Goal: Task Accomplishment & Management: Manage account settings

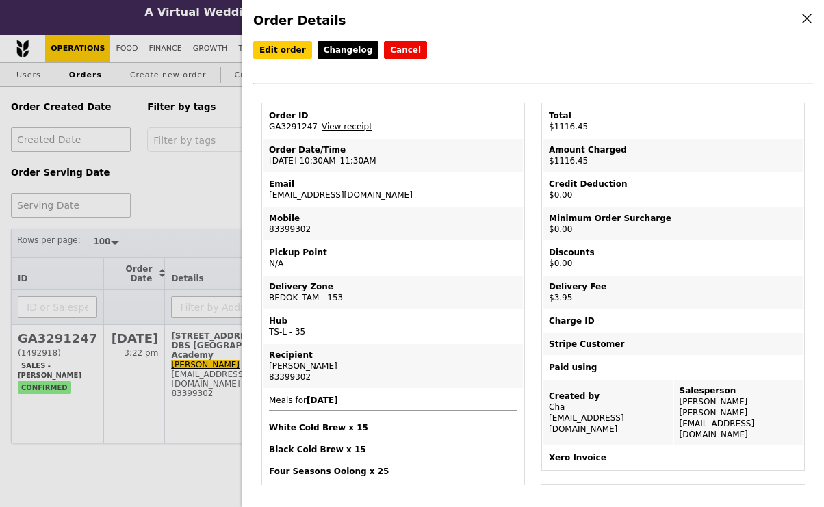
select select "100"
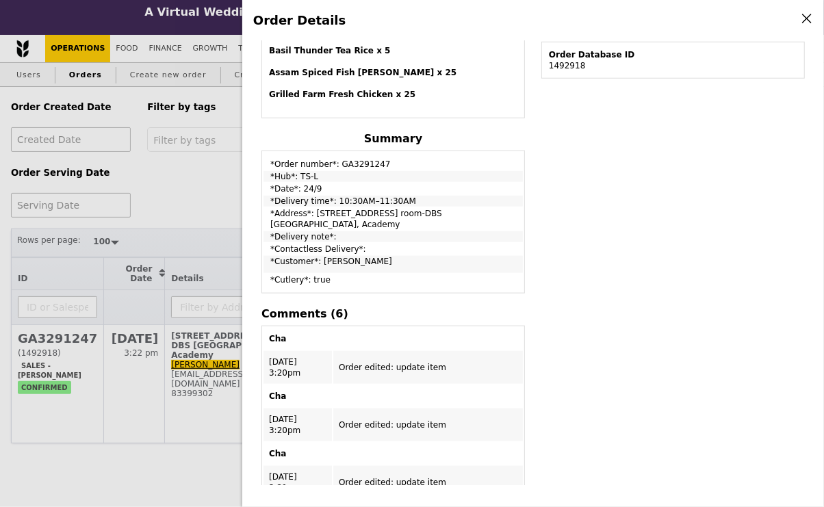
click at [626, 137] on div "Edit order Changelog Cancel Order ID GA3291247 – View receipt Order Date/Time […" at bounding box center [533, 263] width 560 height 444
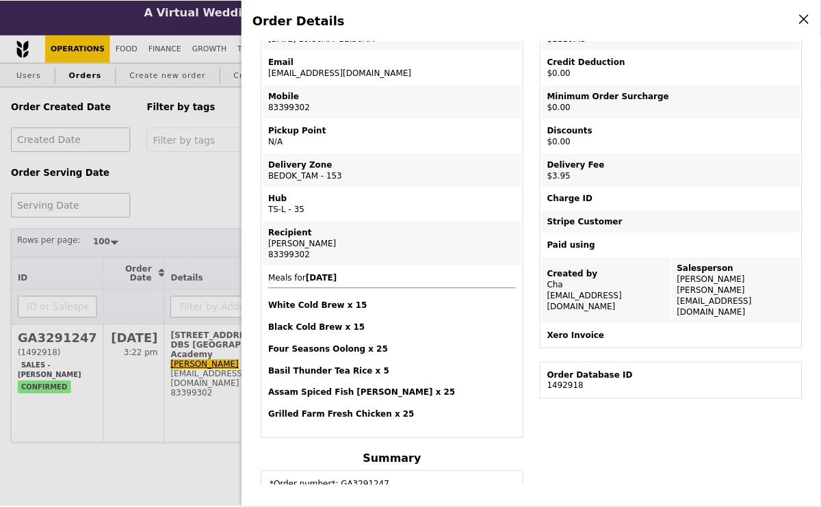
scroll to position [0, 0]
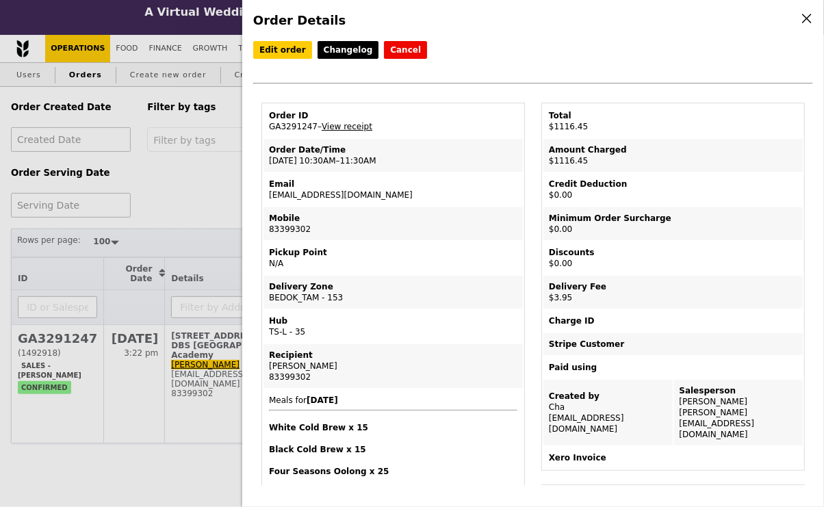
click at [181, 189] on div "Order Details Edit order Changelog Cancel Order ID GA3291247 – View receipt Ord…" at bounding box center [412, 253] width 824 height 507
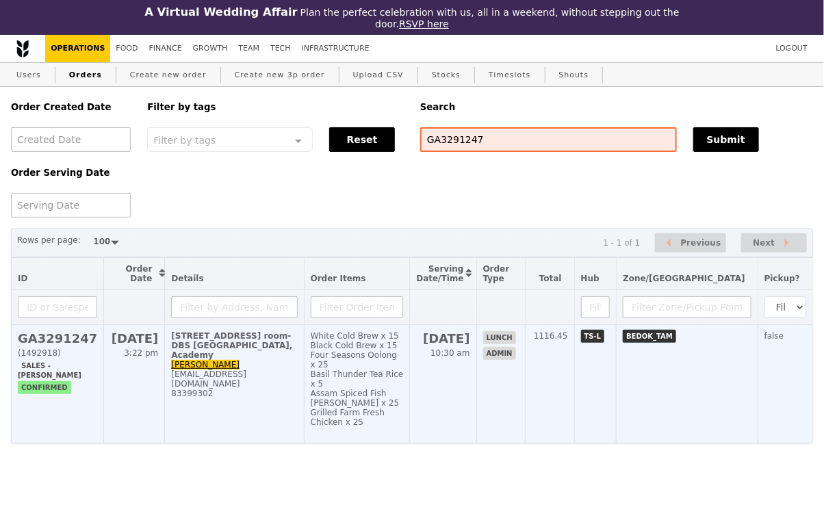
click at [283, 349] on div "[STREET_ADDRESS] room-DBS [GEOGRAPHIC_DATA], Academy" at bounding box center [234, 345] width 126 height 29
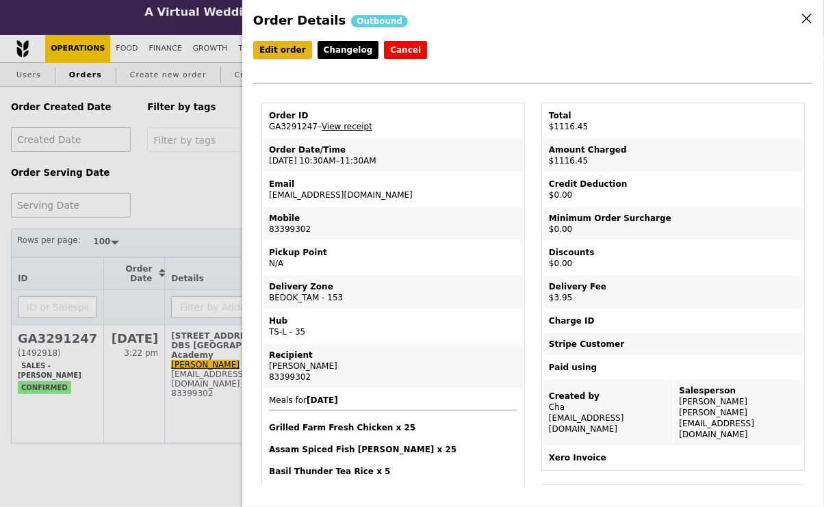
click at [289, 52] on link "Edit order" at bounding box center [282, 50] width 59 height 18
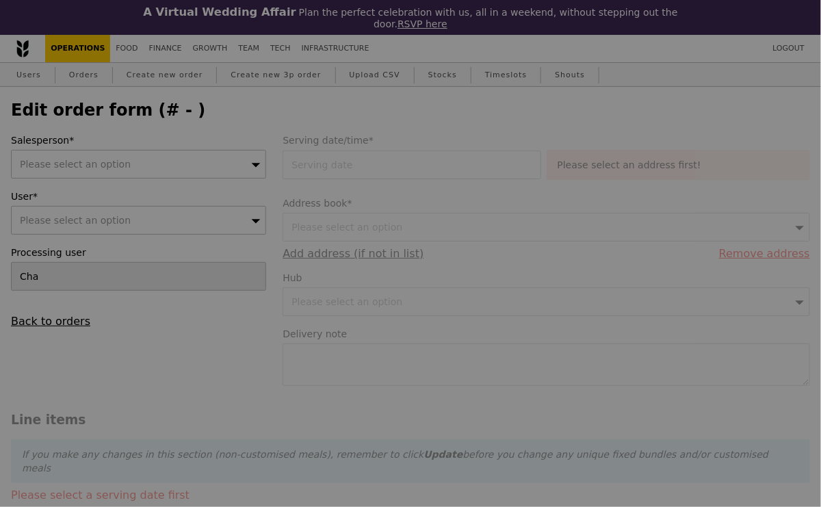
type input "[DATE]"
checkbox input "true"
type input "Loading..."
type input "1112.50"
type input "3.62"
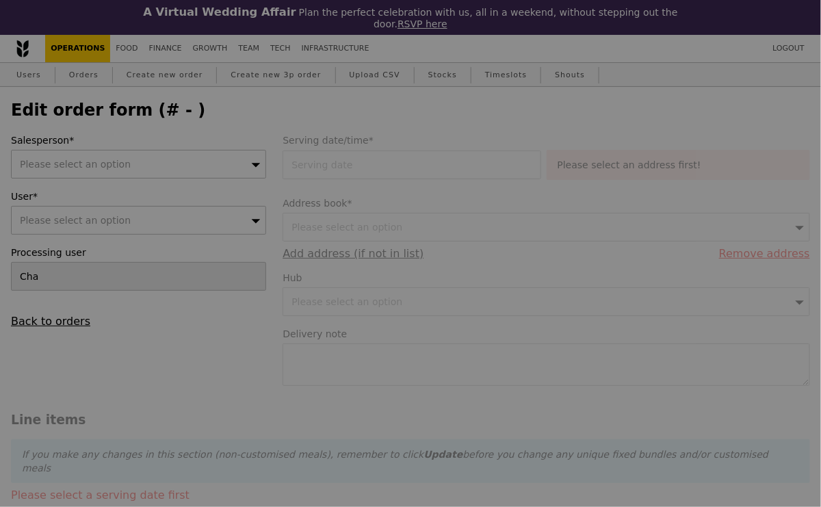
type input "3.95"
type input "1116.45"
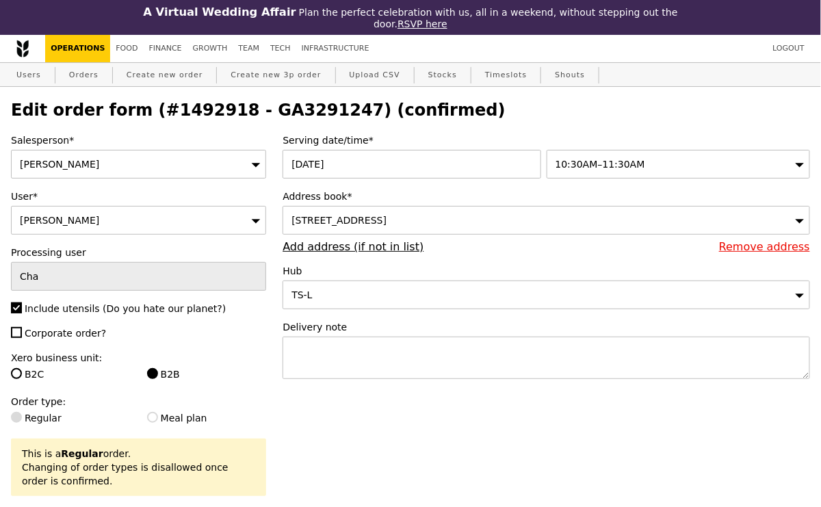
type input "Update"
type input "435"
type input "455"
type input "483"
type input "473"
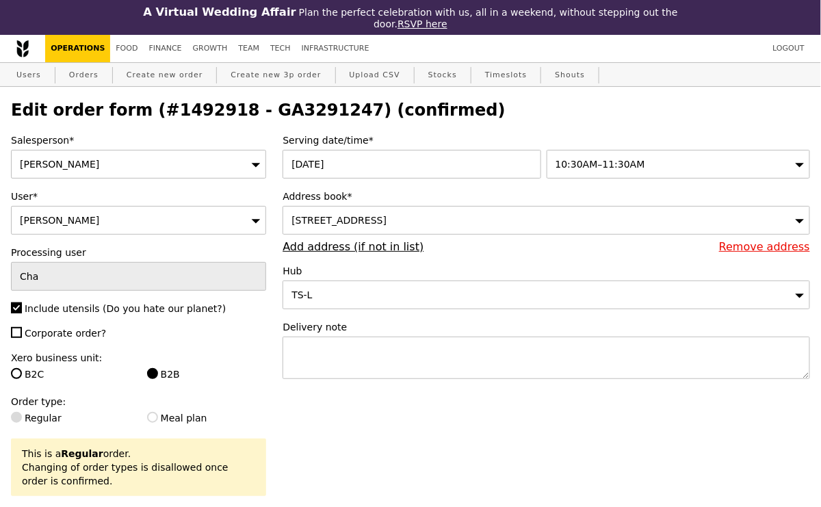
type input "484"
type input "482"
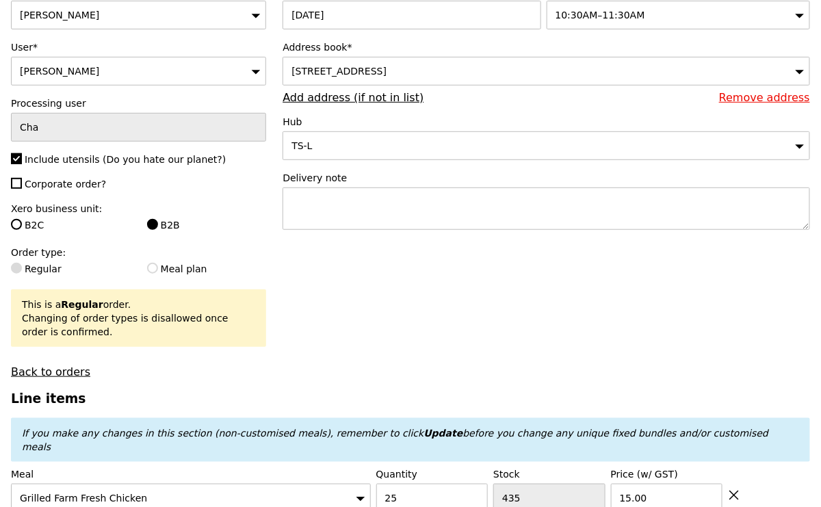
scroll to position [155, 0]
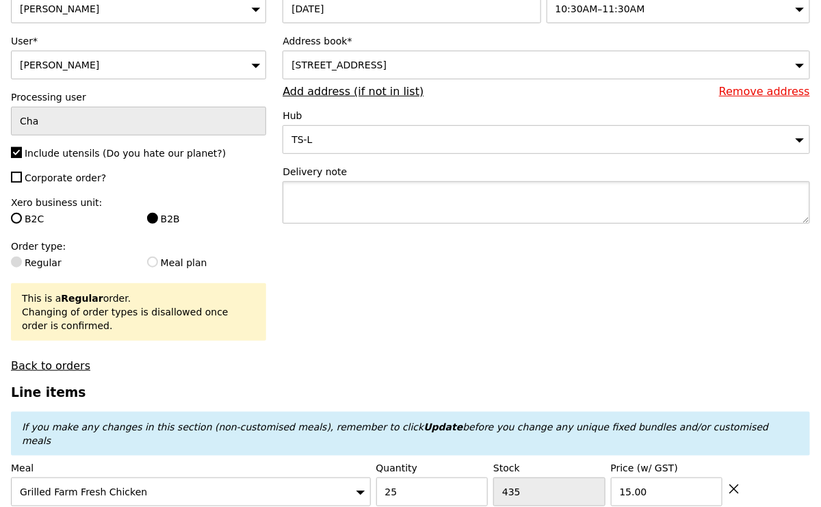
click at [355, 188] on textarea at bounding box center [547, 202] width 528 height 42
click at [382, 192] on textarea "Please deliver before 12:00 PM." at bounding box center [547, 202] width 528 height 42
click at [549, 189] on textarea "Please deliver by 11:30 AM. Not too early, before 12:00 PM." at bounding box center [547, 202] width 528 height 42
click at [670, 205] on textarea "Please deliver by 11:30 AM. Not too early, before 12:00 PM please.." at bounding box center [547, 202] width 528 height 42
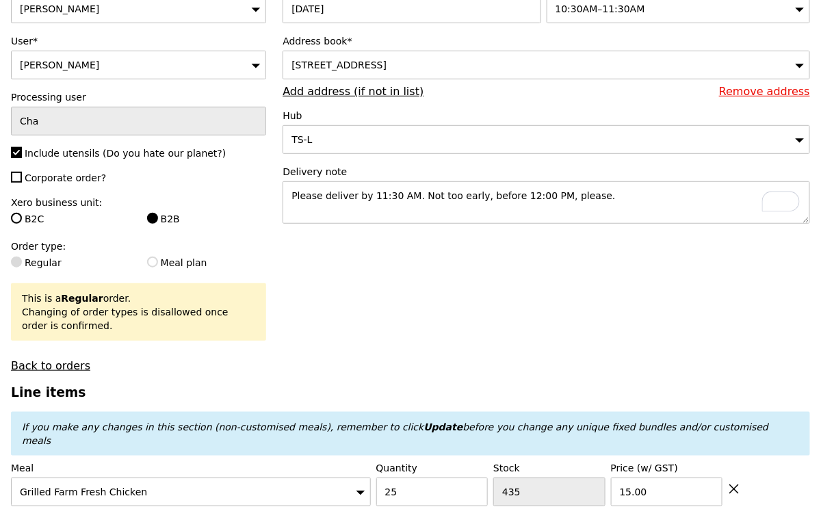
click at [475, 190] on textarea "Please deliver by 11:30 AM. Not too early, before 12:00 PM, please." at bounding box center [547, 202] width 528 height 42
type textarea "Please deliver by 11:30 AM. Not too early, but before 12:00 PM, please."
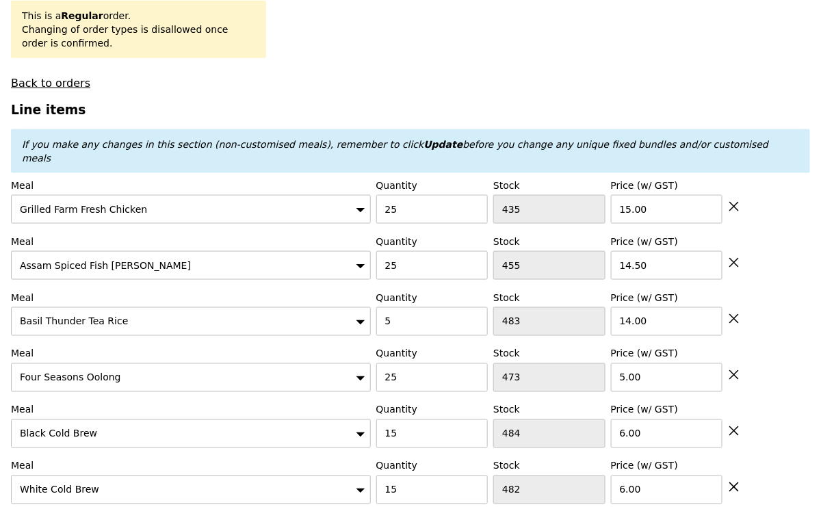
scroll to position [443, 0]
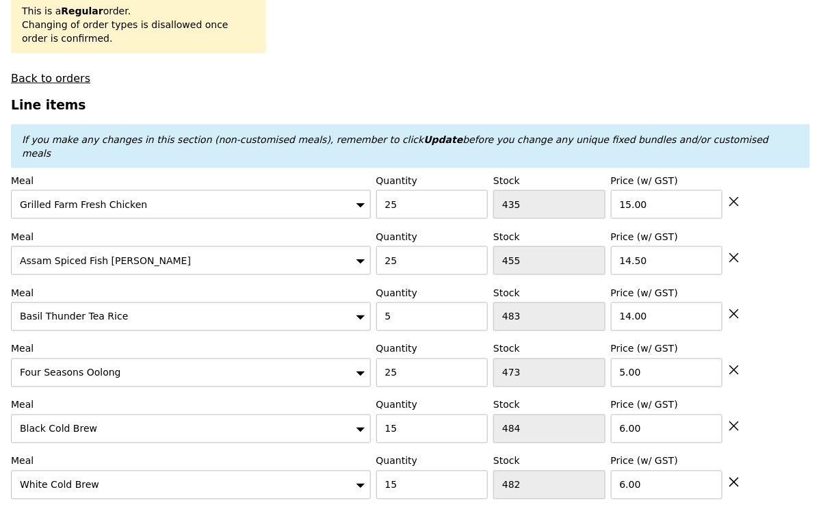
click at [300, 190] on div "Grilled Farm Fresh Chicken" at bounding box center [191, 204] width 360 height 29
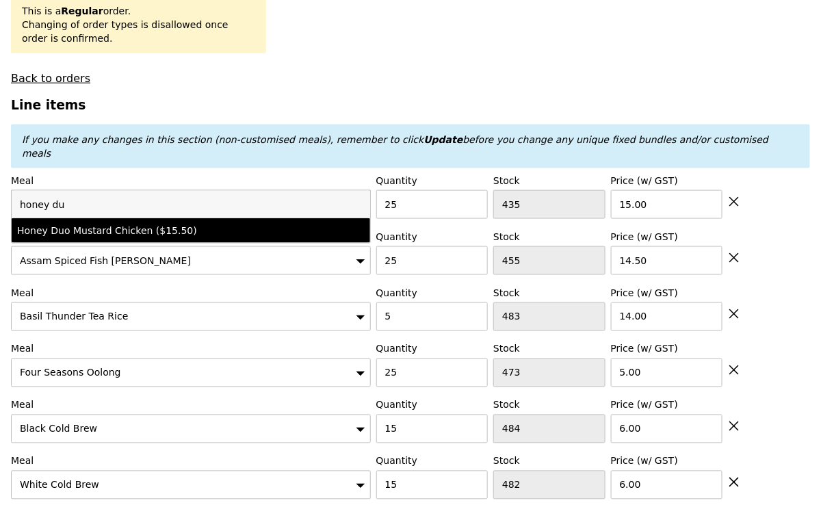
type input "honey du"
click at [320, 225] on li "Honey Duo Mustard Chicken ($15.50)" at bounding box center [191, 230] width 359 height 25
type input "Loading..."
type input "474"
type input "15.5"
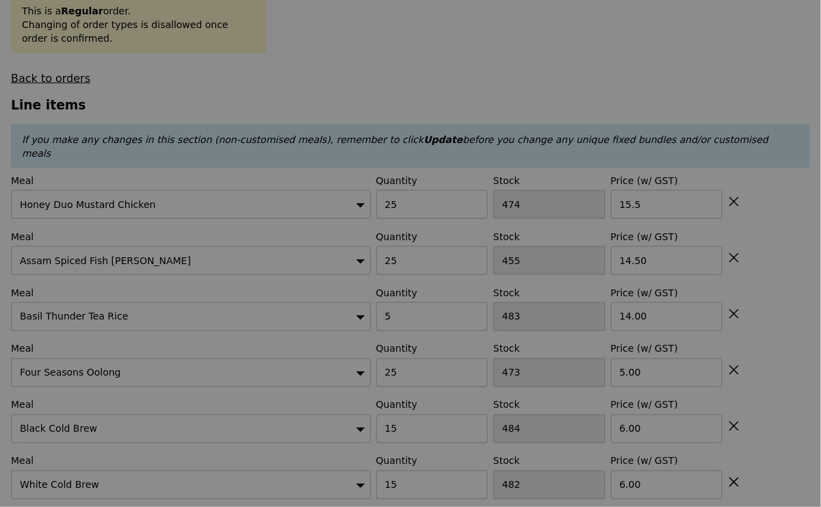
type input "Update"
type input "0.00"
type input "3.95"
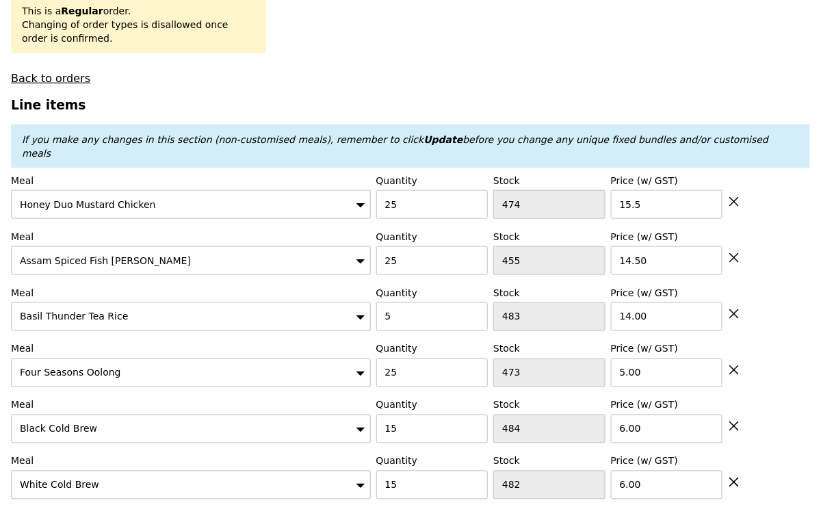
click at [246, 246] on div "Assam Spiced Fish [PERSON_NAME]" at bounding box center [191, 260] width 360 height 29
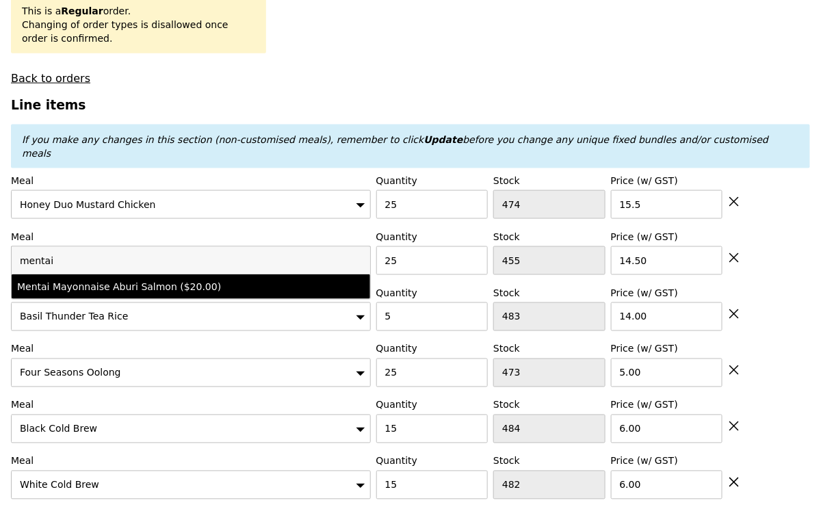
type input "mentai"
click at [246, 280] on div "Mentai Mayonnaise Aburi Salmon ($20.00)" at bounding box center [147, 287] width 261 height 14
type input "Loading..."
type input "469"
type input "20.0"
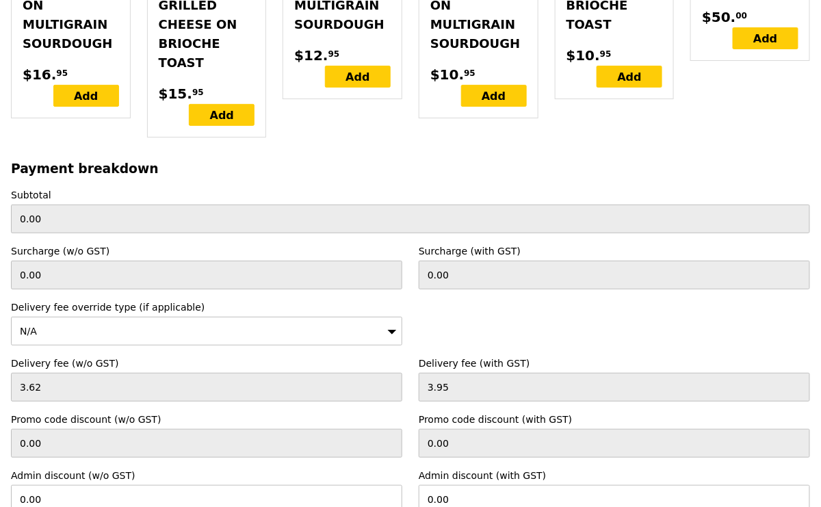
scroll to position [4518, 0]
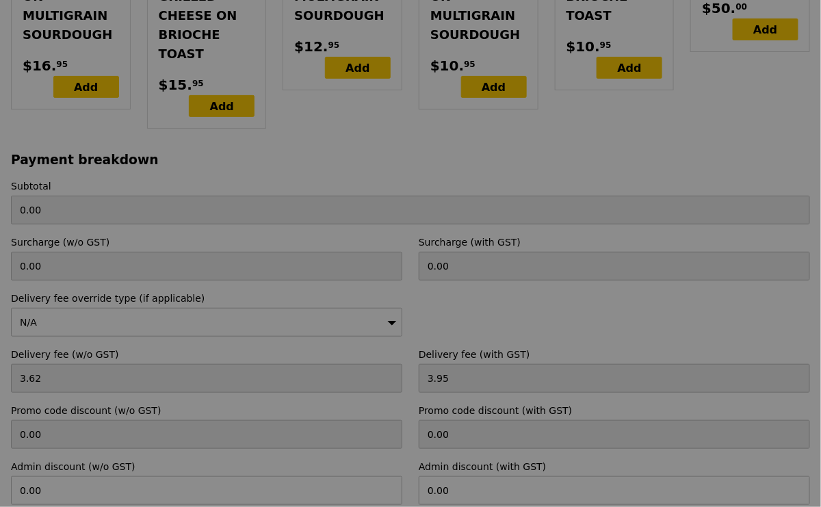
type input "Update"
type input "1262.50"
type input "1266.45"
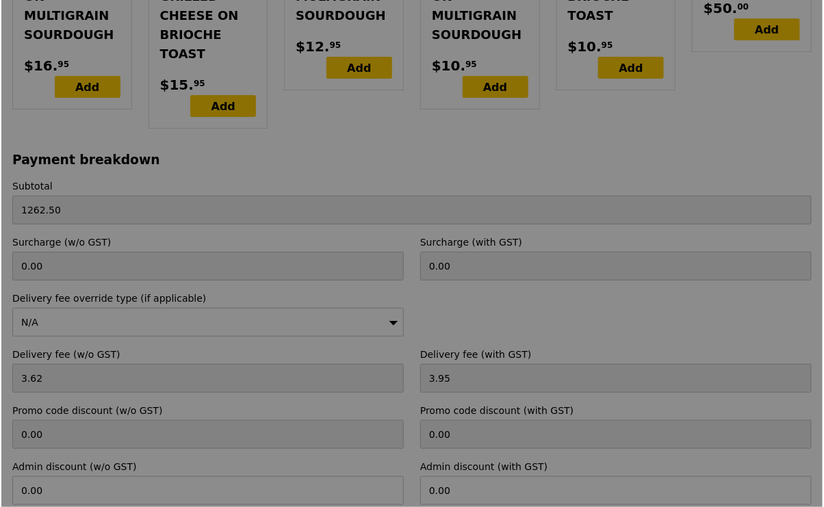
scroll to position [0, 0]
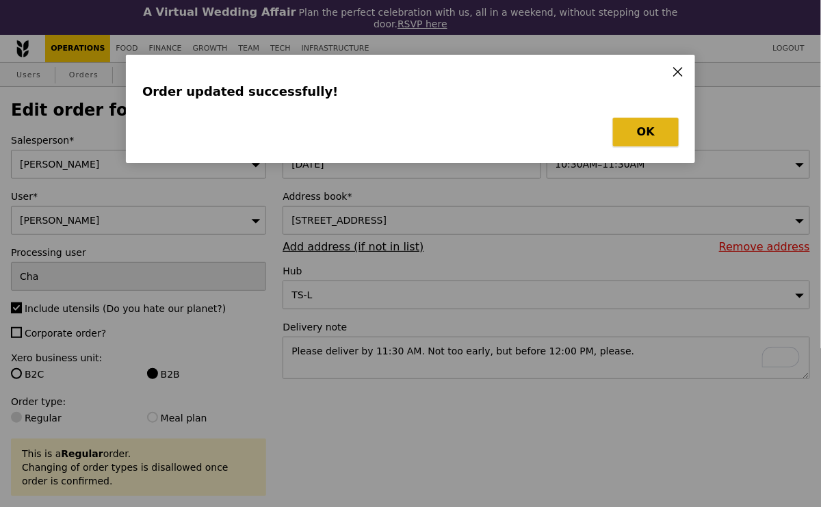
click at [658, 132] on button "OK" at bounding box center [646, 132] width 66 height 29
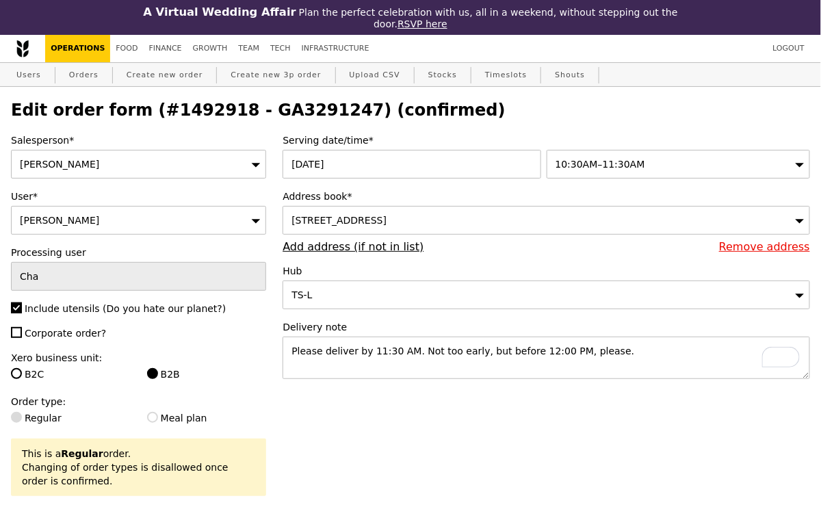
click at [285, 115] on h2 "Edit order form (#1492918 - GA3291247) (confirmed)" at bounding box center [410, 110] width 799 height 19
copy h2 "GA3291247"
click at [88, 76] on link "Orders" at bounding box center [84, 75] width 40 height 25
select select "100"
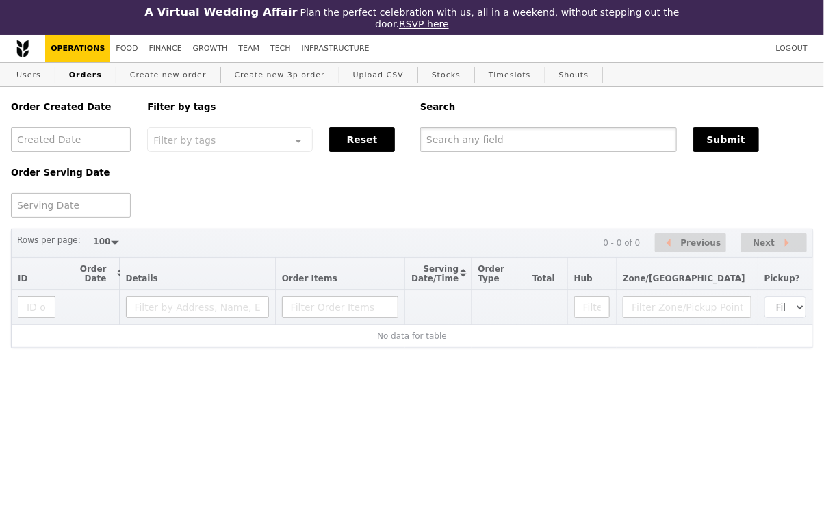
click at [461, 136] on input "text" at bounding box center [548, 139] width 257 height 25
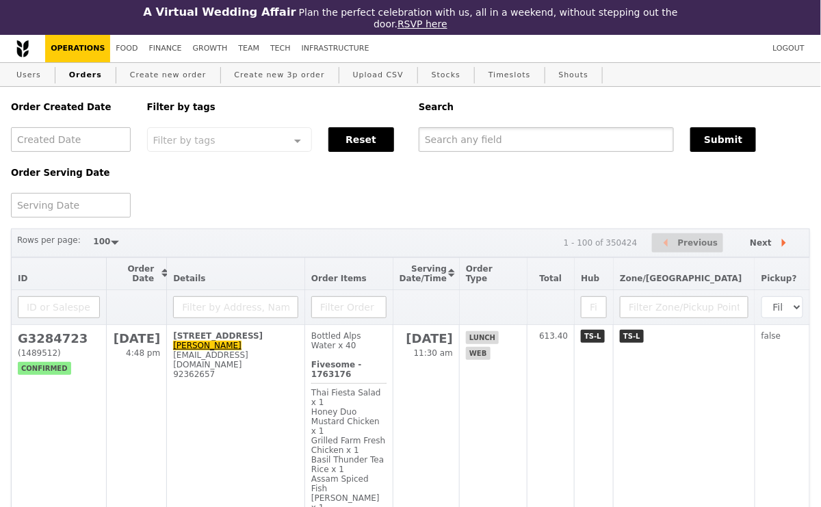
paste input "GA3291247"
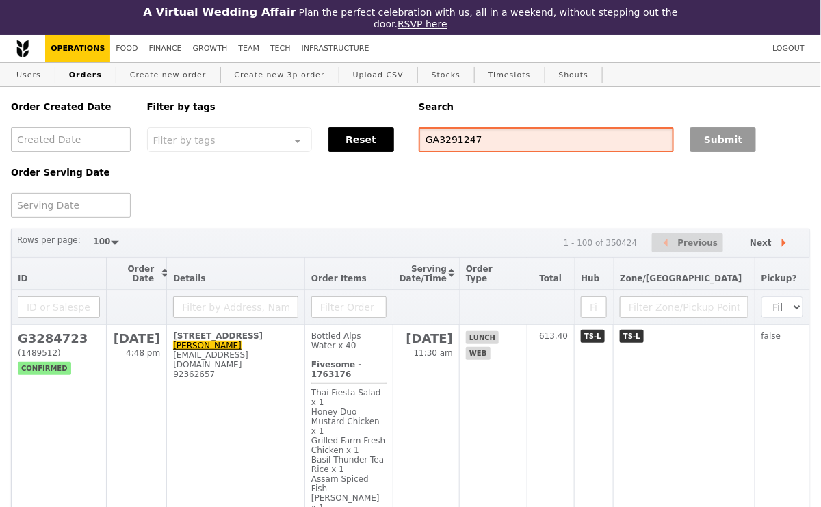
type input "GA3291247"
click at [702, 136] on button "Submit" at bounding box center [724, 139] width 66 height 25
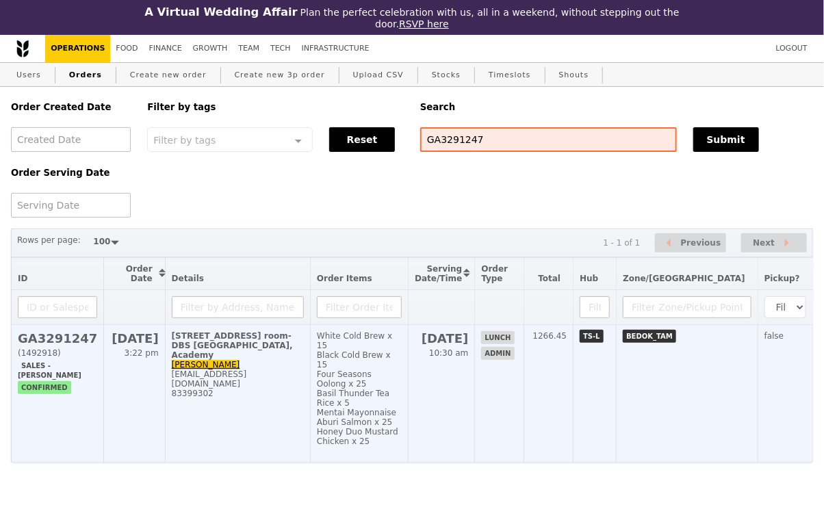
click at [286, 379] on div "[EMAIL_ADDRESS][DOMAIN_NAME]" at bounding box center [238, 379] width 132 height 19
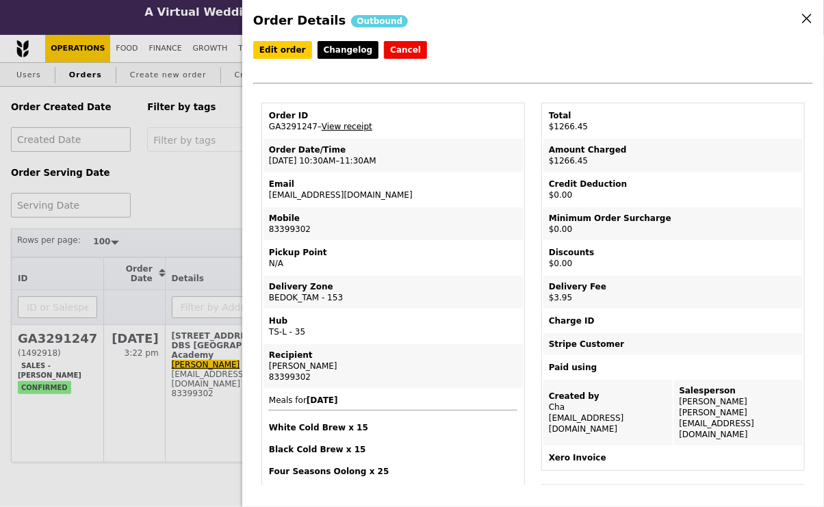
click at [347, 125] on link "View receipt" at bounding box center [347, 127] width 51 height 10
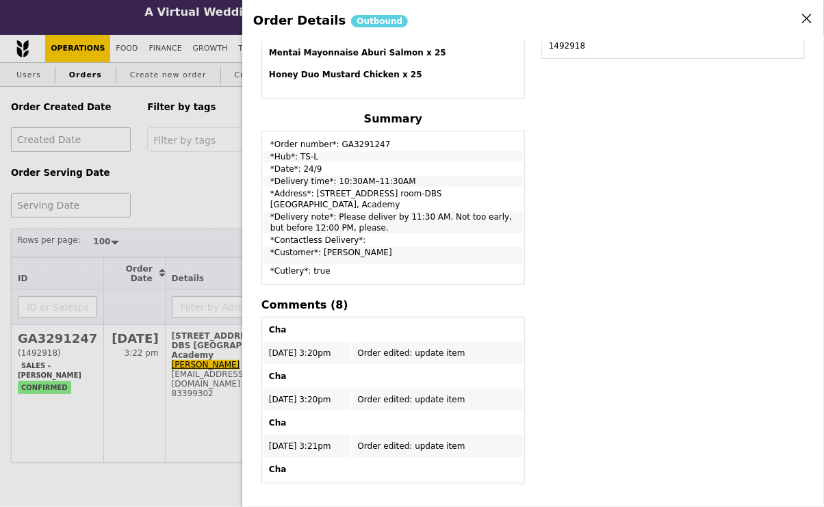
scroll to position [466, 0]
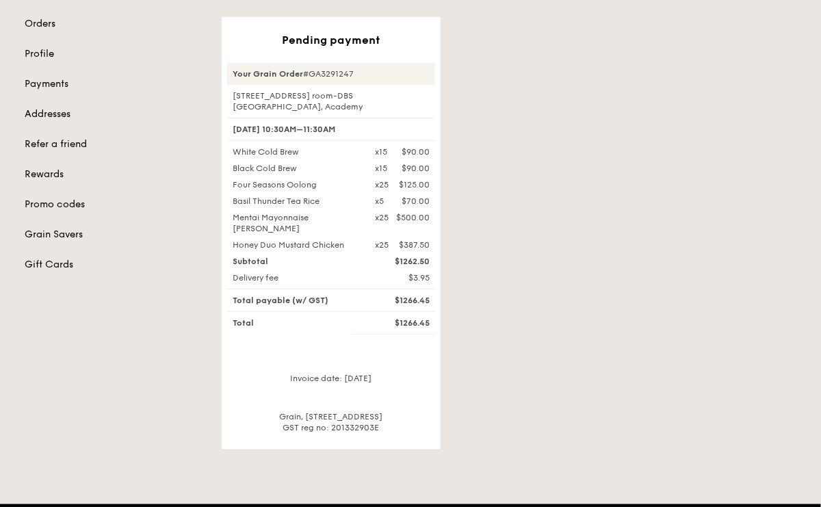
scroll to position [171, 0]
